Goal: Entertainment & Leisure: Consume media (video, audio)

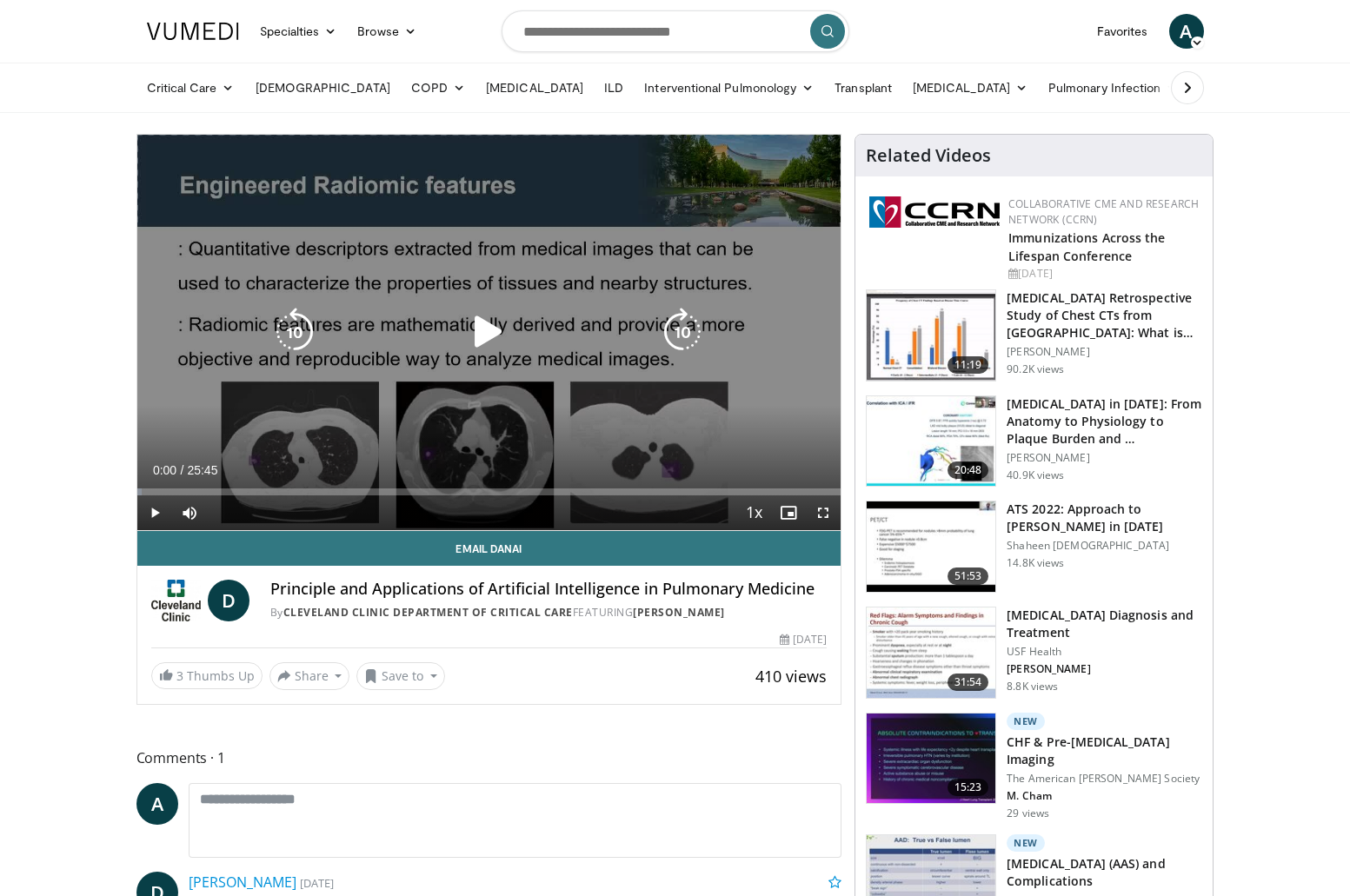
scroll to position [1, 1]
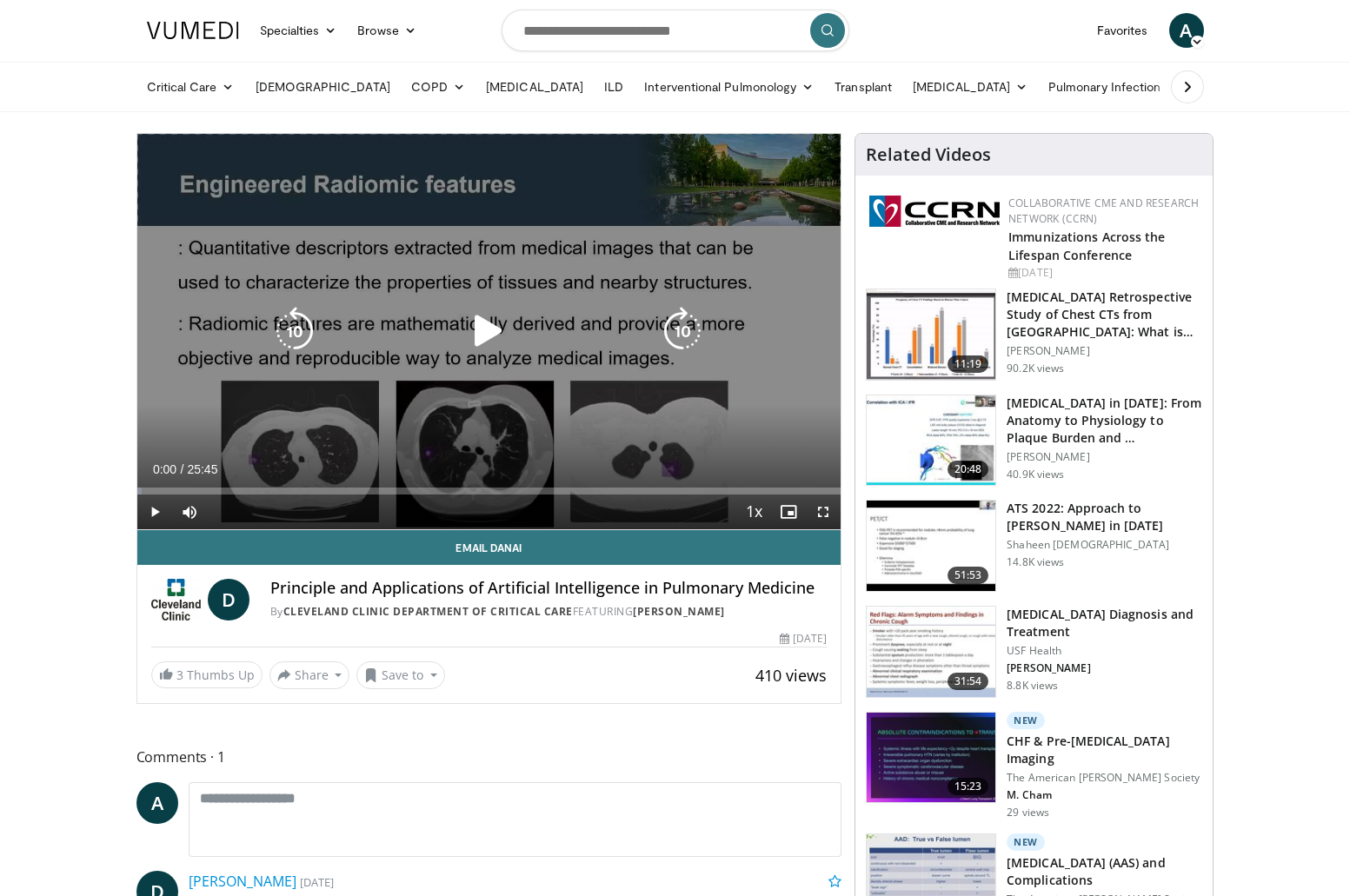
click at [482, 333] on icon "Video Player" at bounding box center [488, 331] width 49 height 49
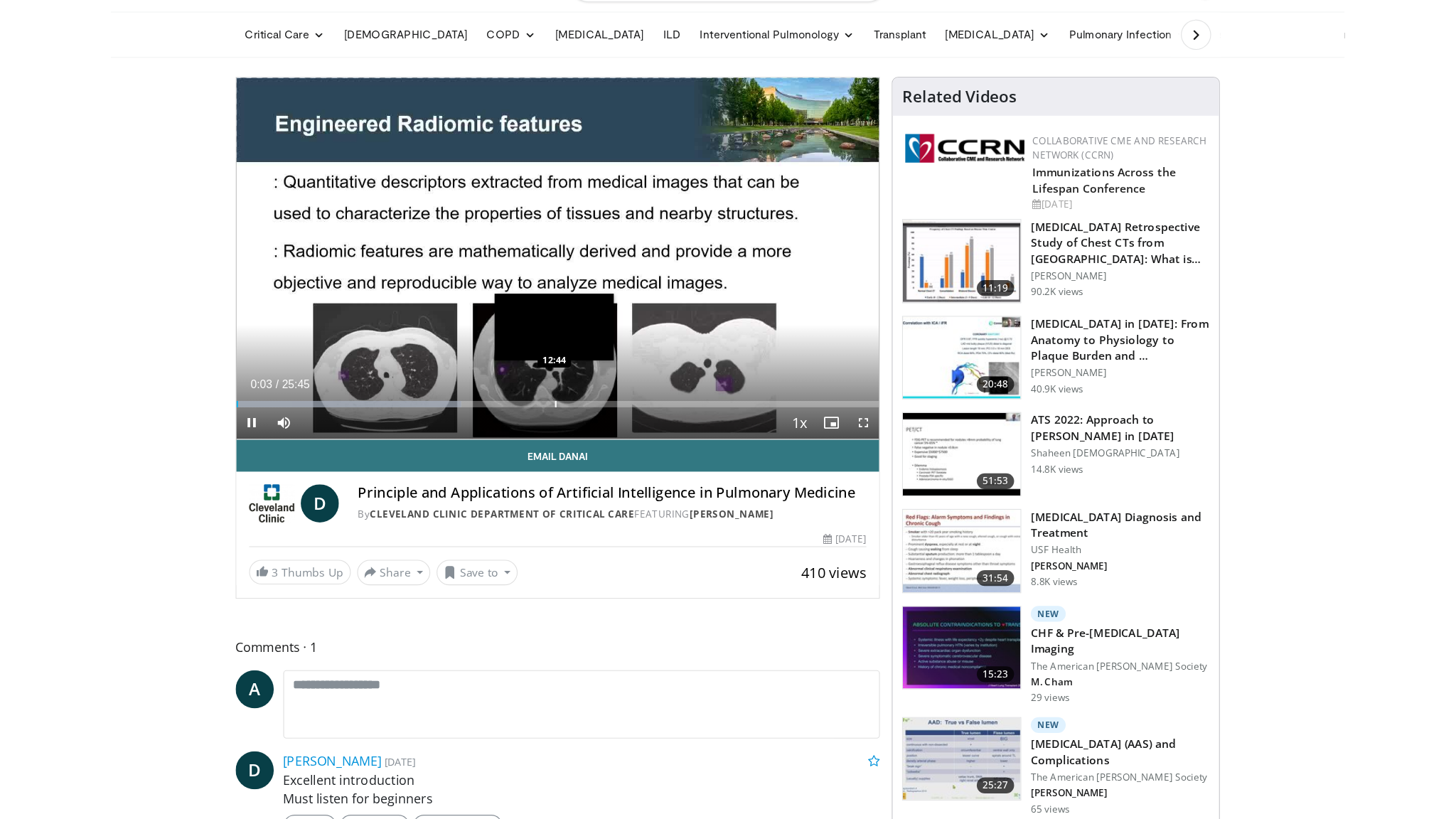
scroll to position [41, 0]
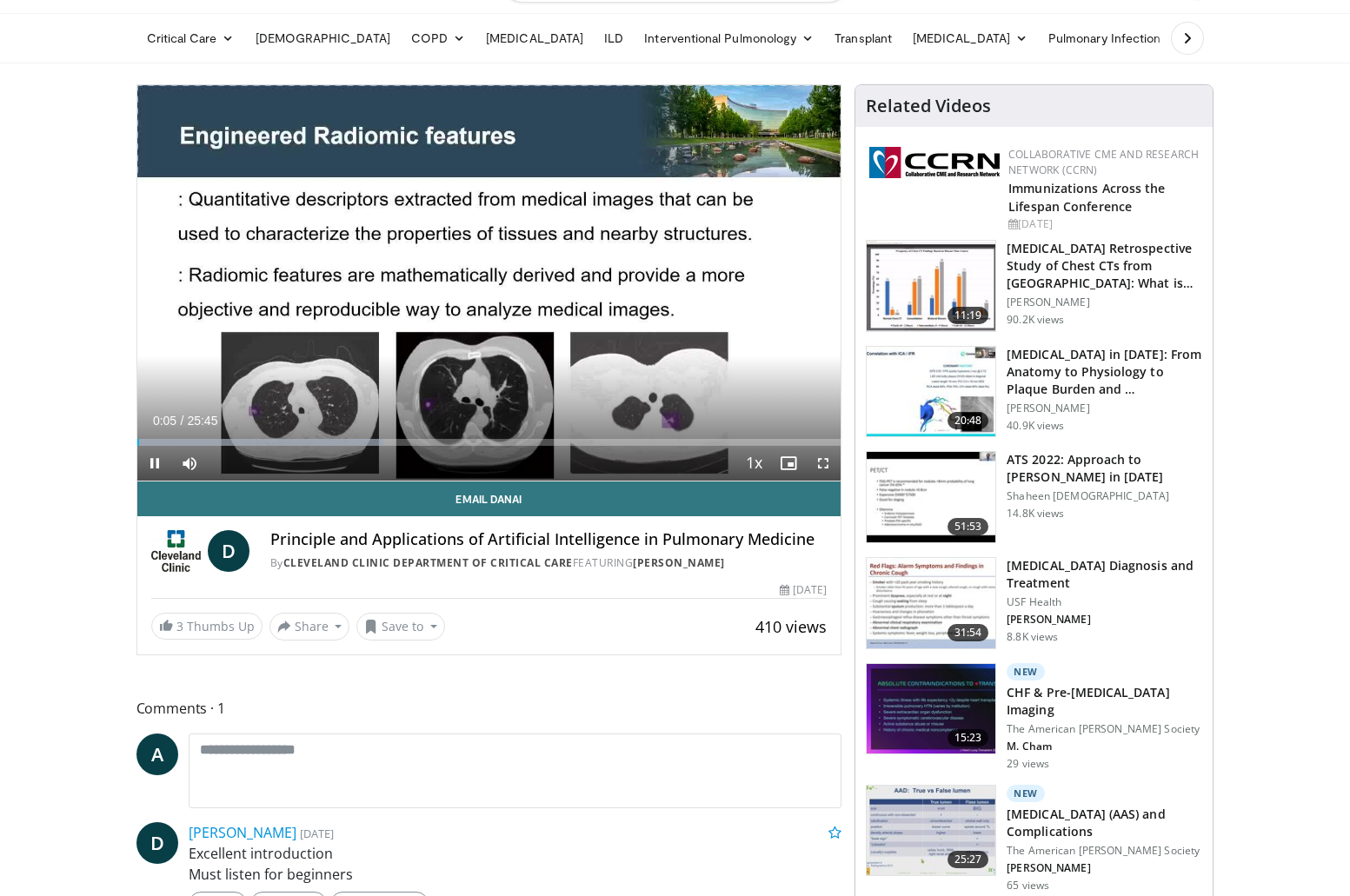
click at [826, 464] on span "Video Player" at bounding box center [823, 463] width 35 height 35
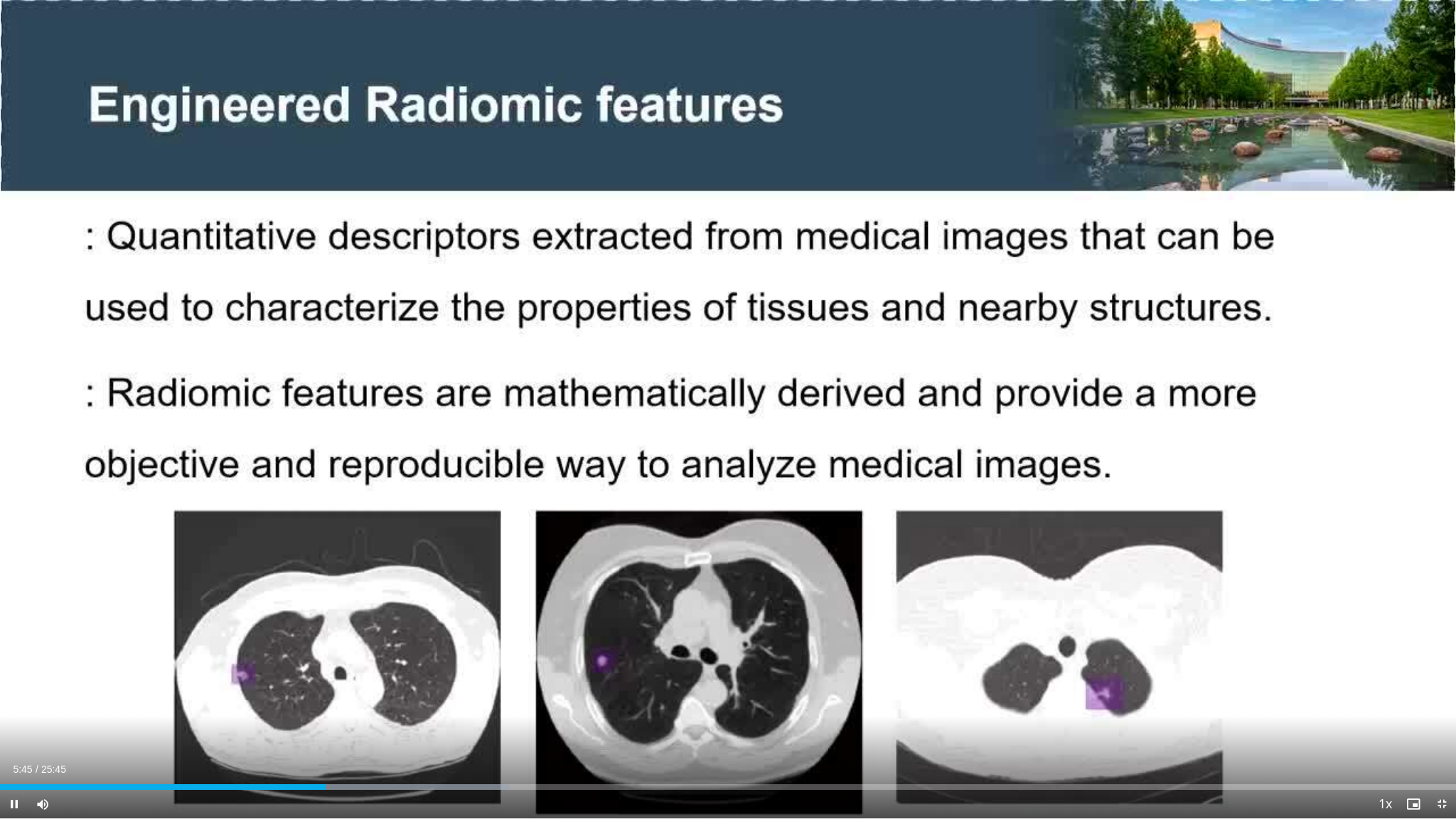
click at [9, 733] on span "Video Player" at bounding box center [14, 804] width 28 height 28
click at [12, 733] on span "Video Player" at bounding box center [14, 804] width 28 height 28
click at [308, 733] on div "Progress Bar" at bounding box center [309, 786] width 2 height 6
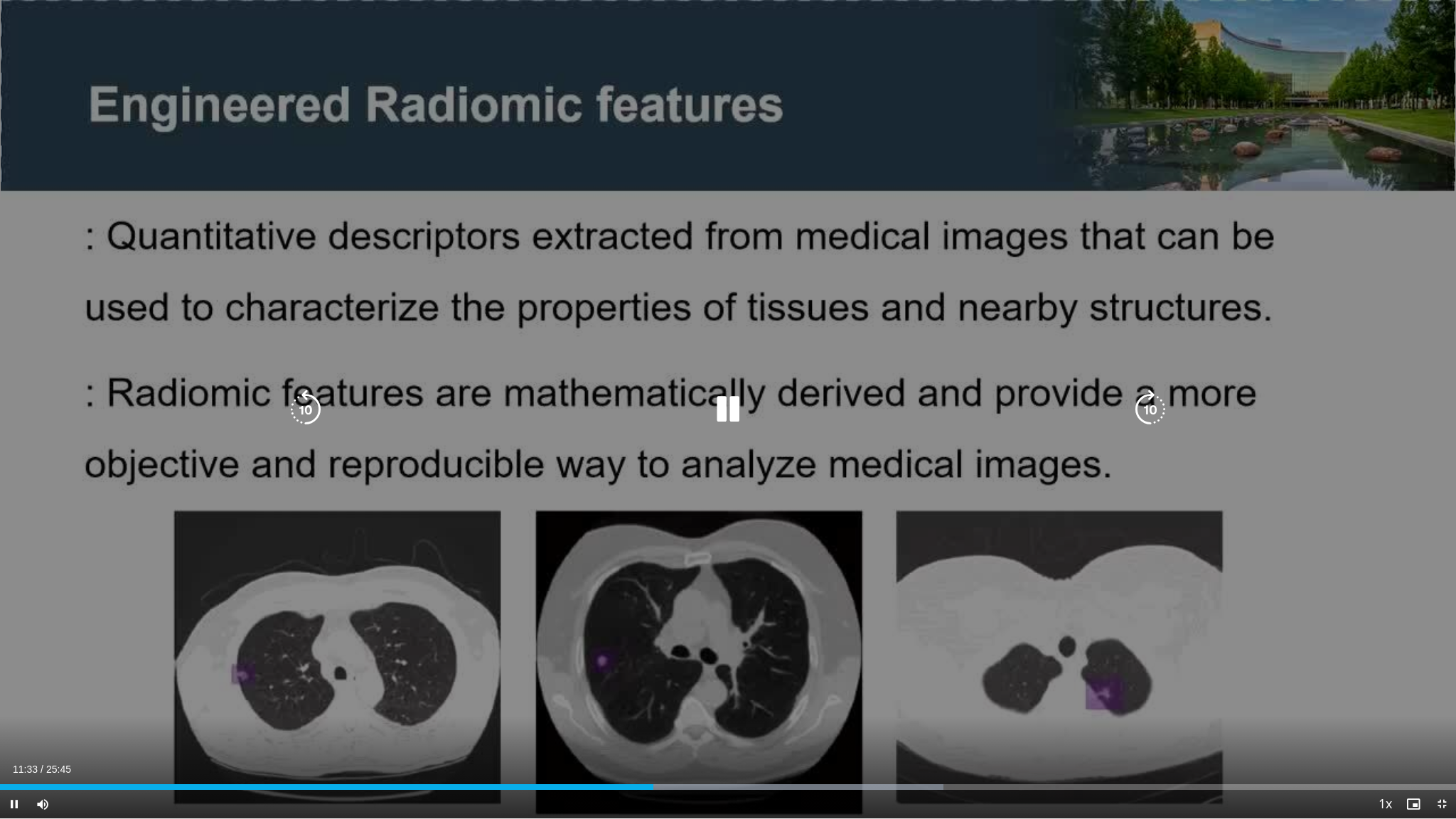
click at [304, 414] on icon "Video Player" at bounding box center [305, 410] width 40 height 40
click at [305, 414] on icon "Video Player" at bounding box center [305, 410] width 40 height 40
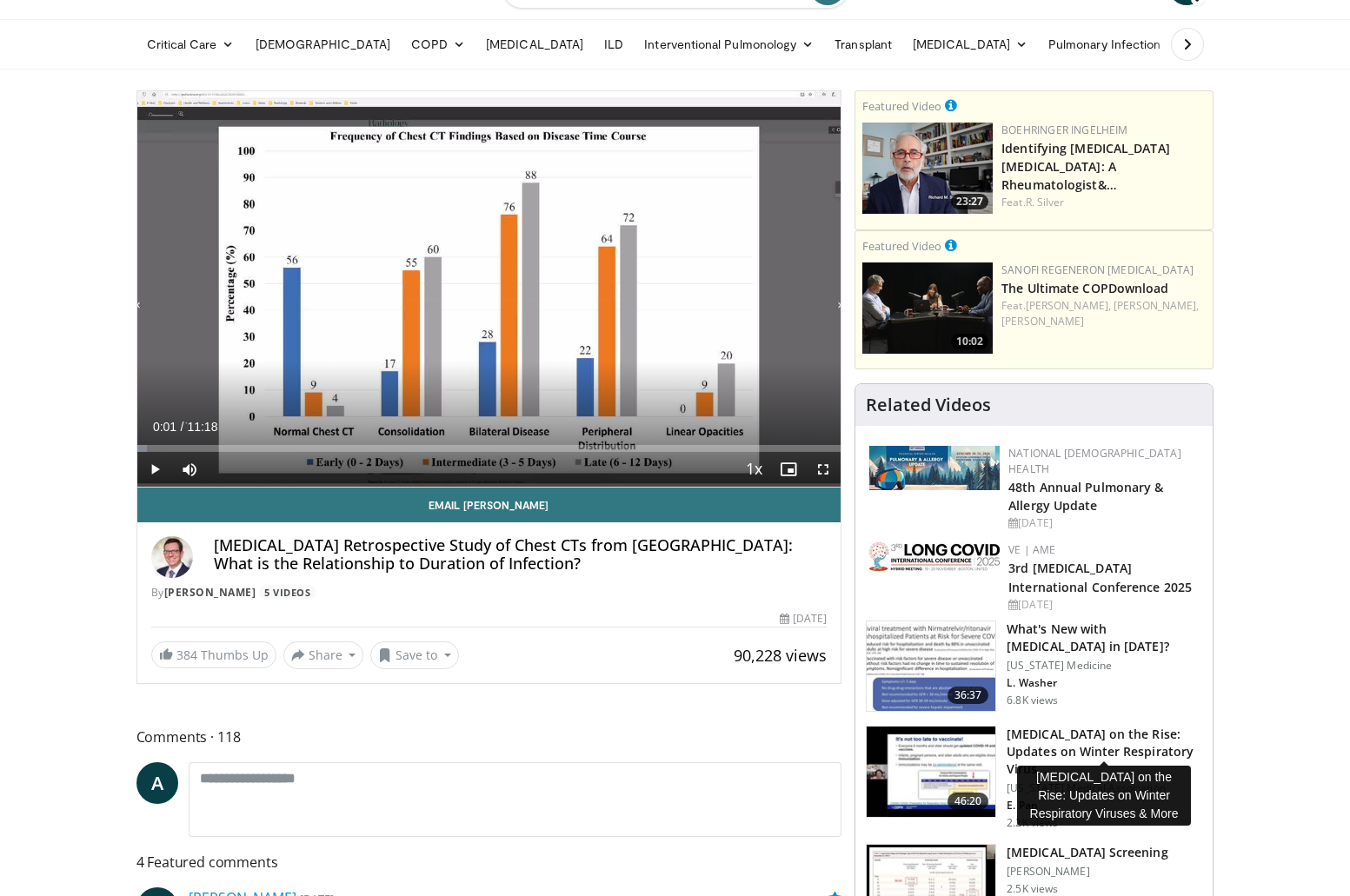
scroll to position [48, 2]
